Goal: Information Seeking & Learning: Compare options

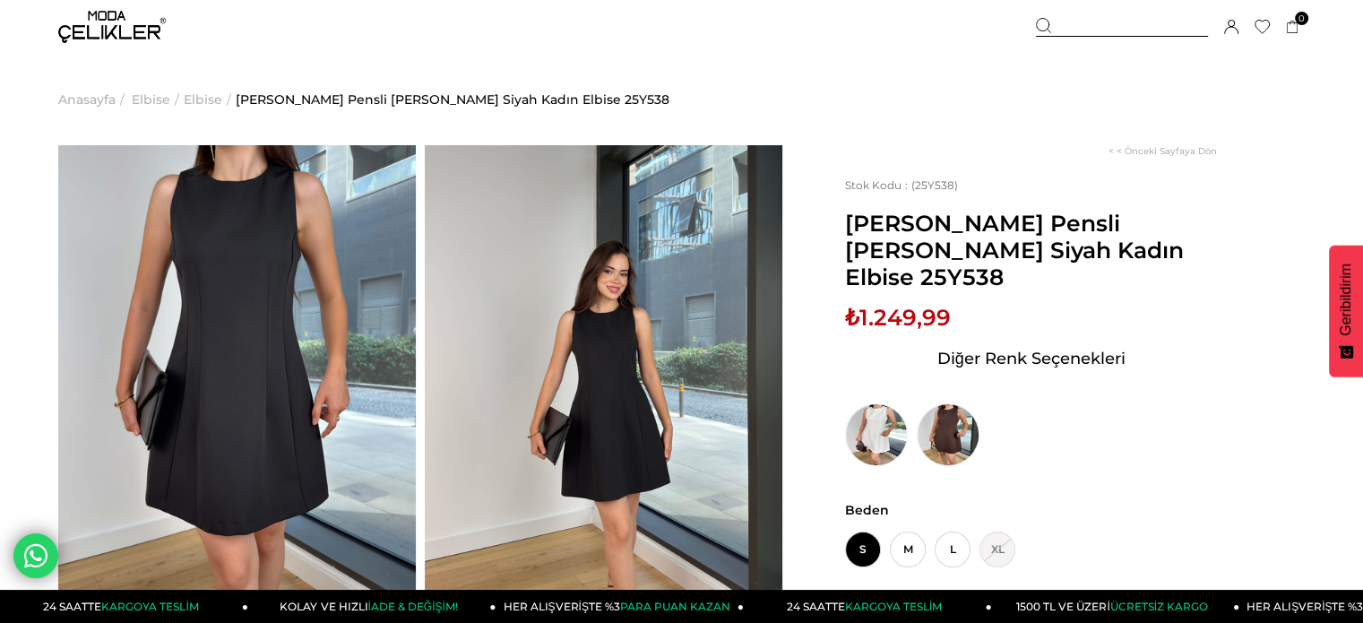
click at [900, 449] on div "< < Önceki Sayfaya Dön Stok Kodu (25Y538) Yuvarlak Yaka Pensli Zoller Siyah Kad…" at bounding box center [1043, 574] width 522 height 858
click at [933, 410] on img at bounding box center [948, 434] width 63 height 63
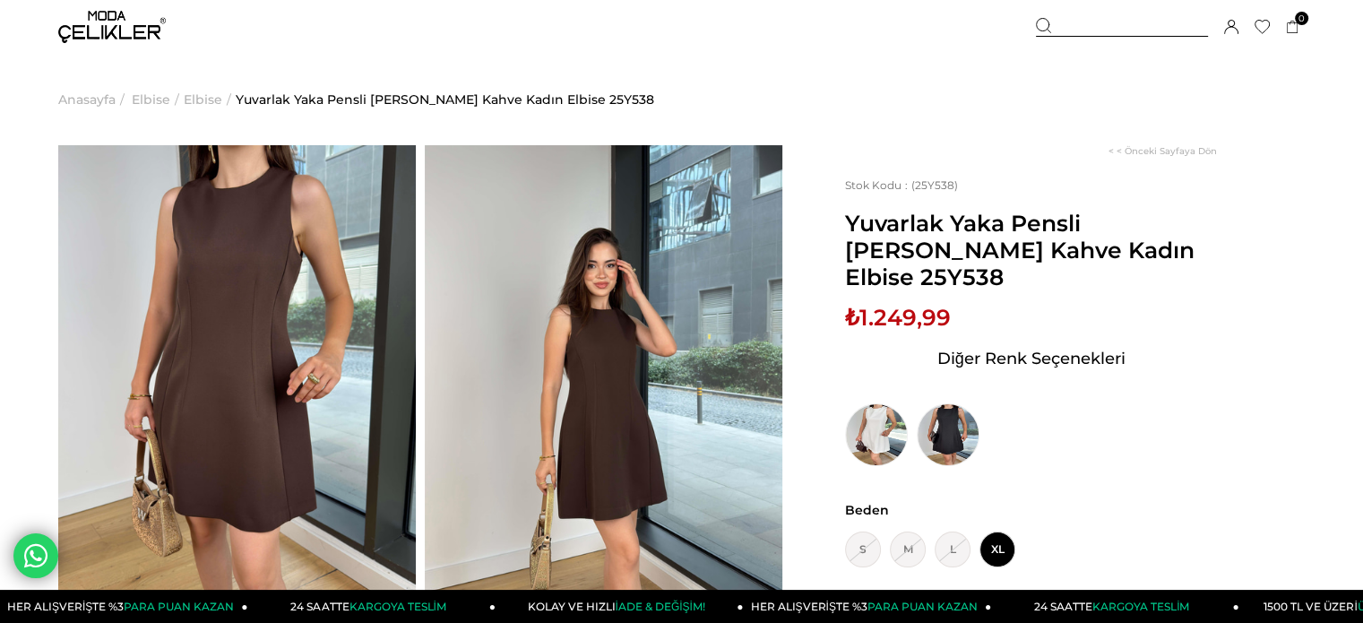
click at [883, 403] on img at bounding box center [876, 434] width 63 height 63
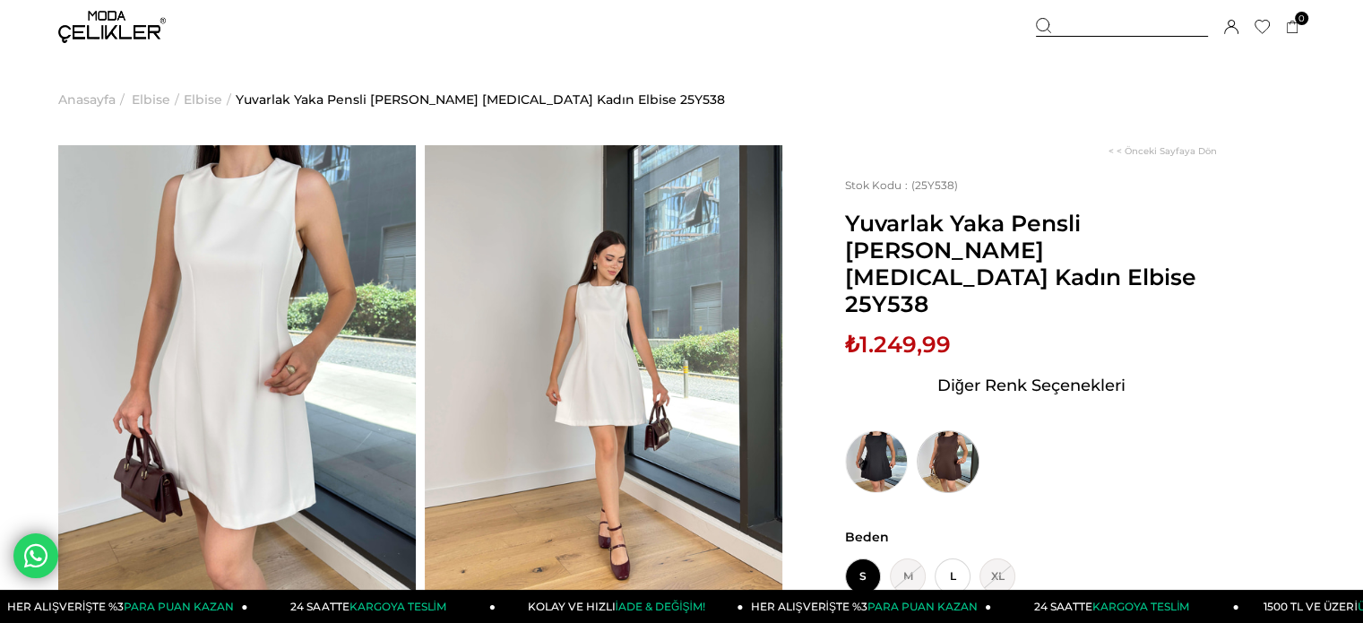
click at [946, 430] on img at bounding box center [948, 461] width 63 height 63
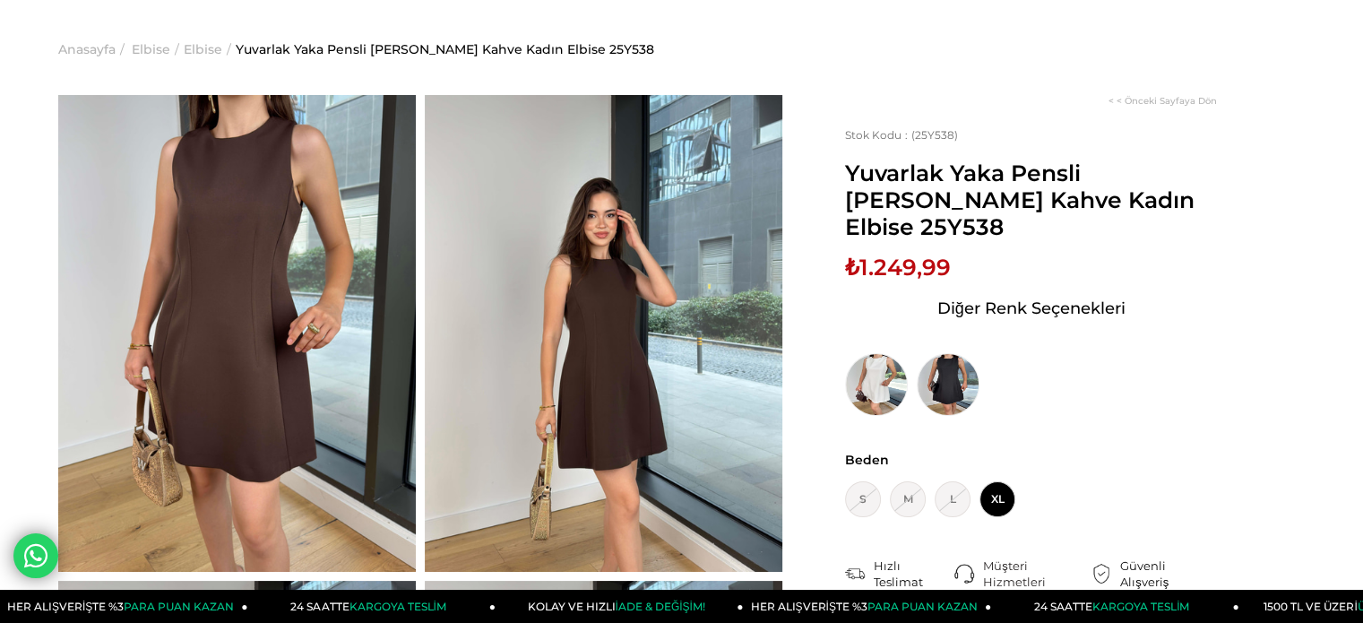
scroll to position [90, 0]
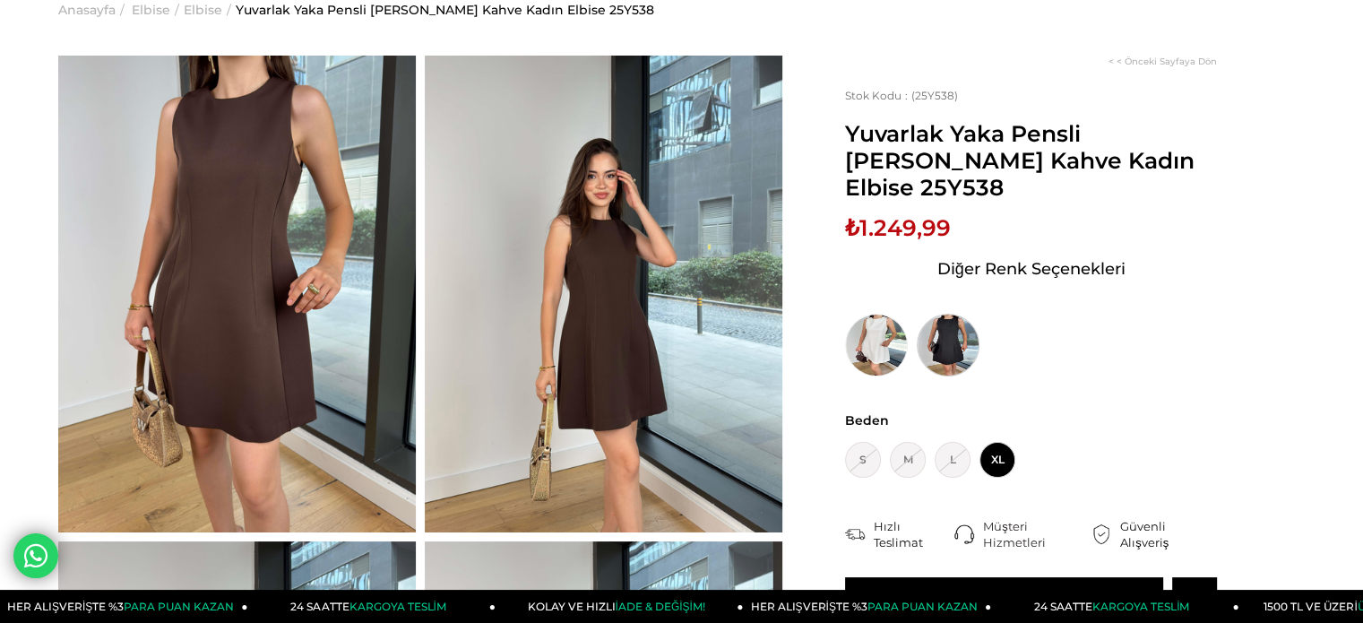
click at [964, 314] on img at bounding box center [948, 345] width 63 height 63
